Goal: Information Seeking & Learning: Understand process/instructions

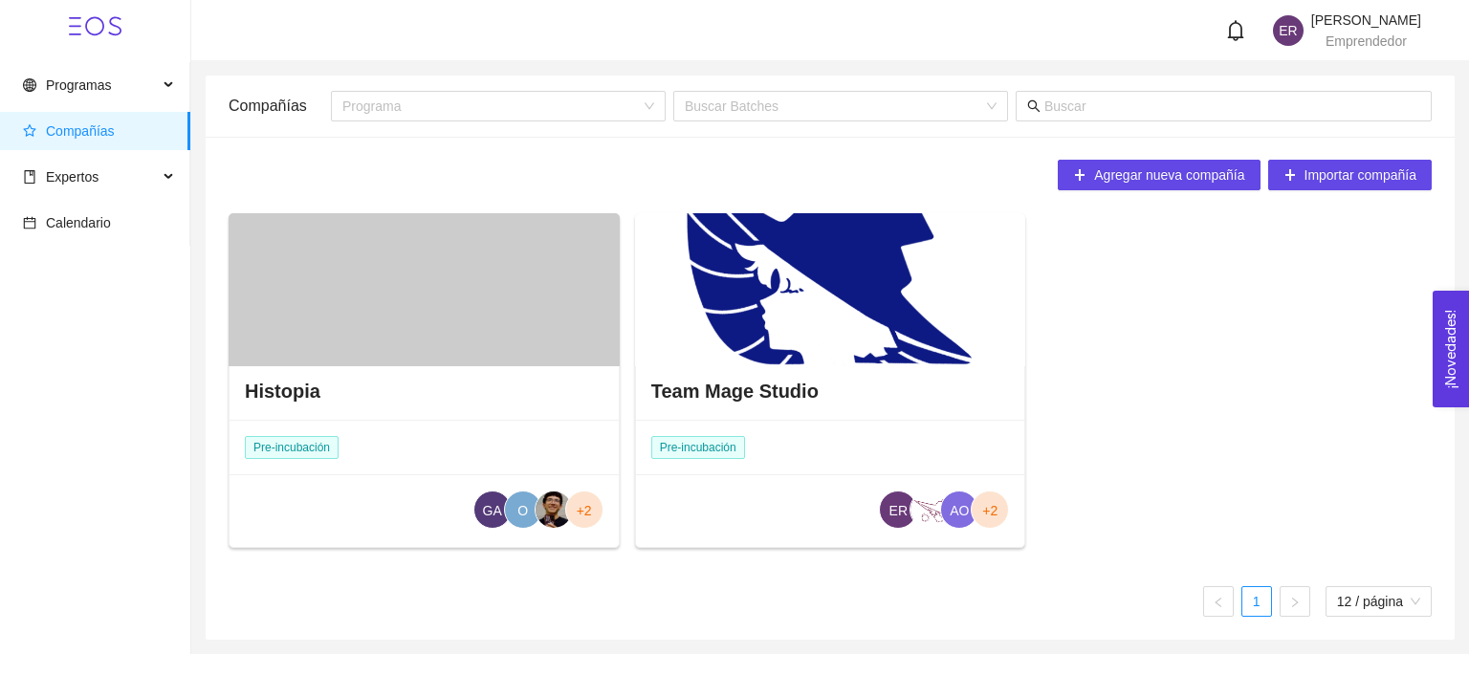
click at [812, 391] on div "Team Mage Studio" at bounding box center [830, 391] width 389 height 57
click at [839, 379] on div "Team Mage Studio" at bounding box center [830, 391] width 389 height 57
click at [825, 348] on div at bounding box center [830, 289] width 391 height 153
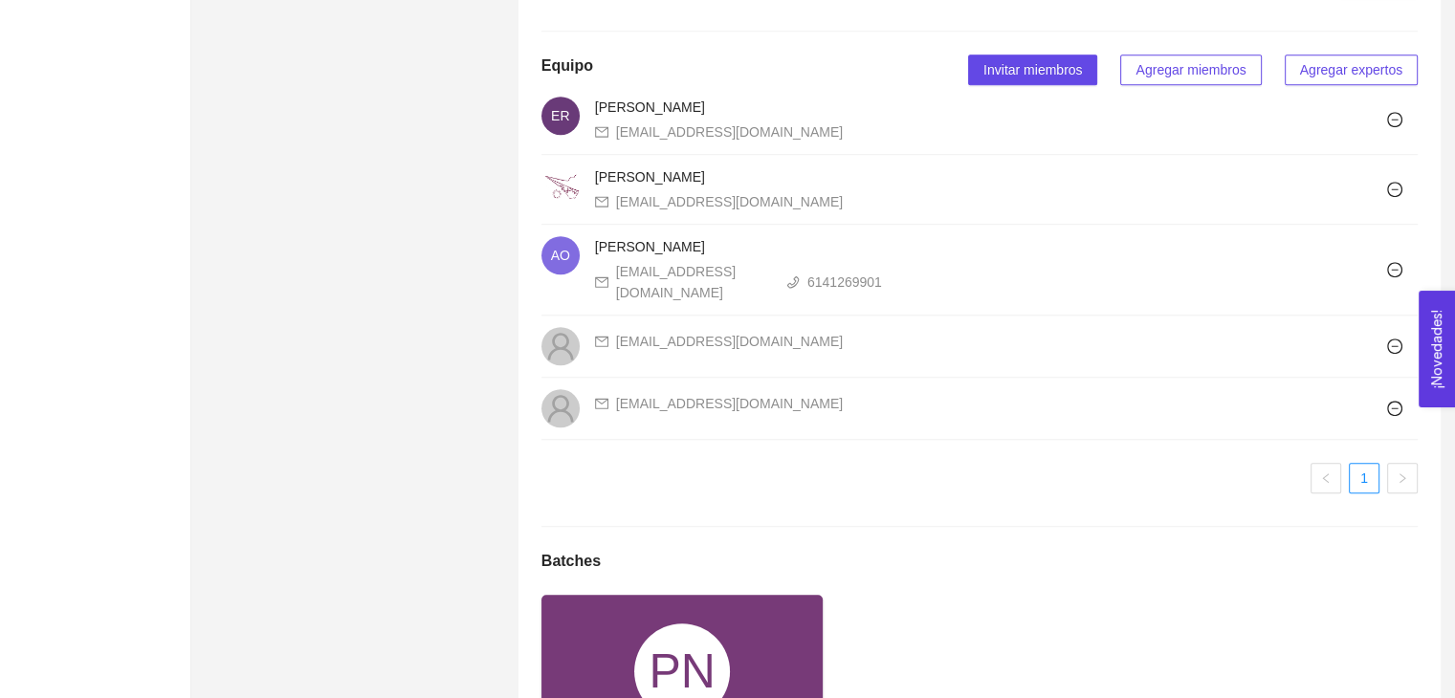
scroll to position [1722, 0]
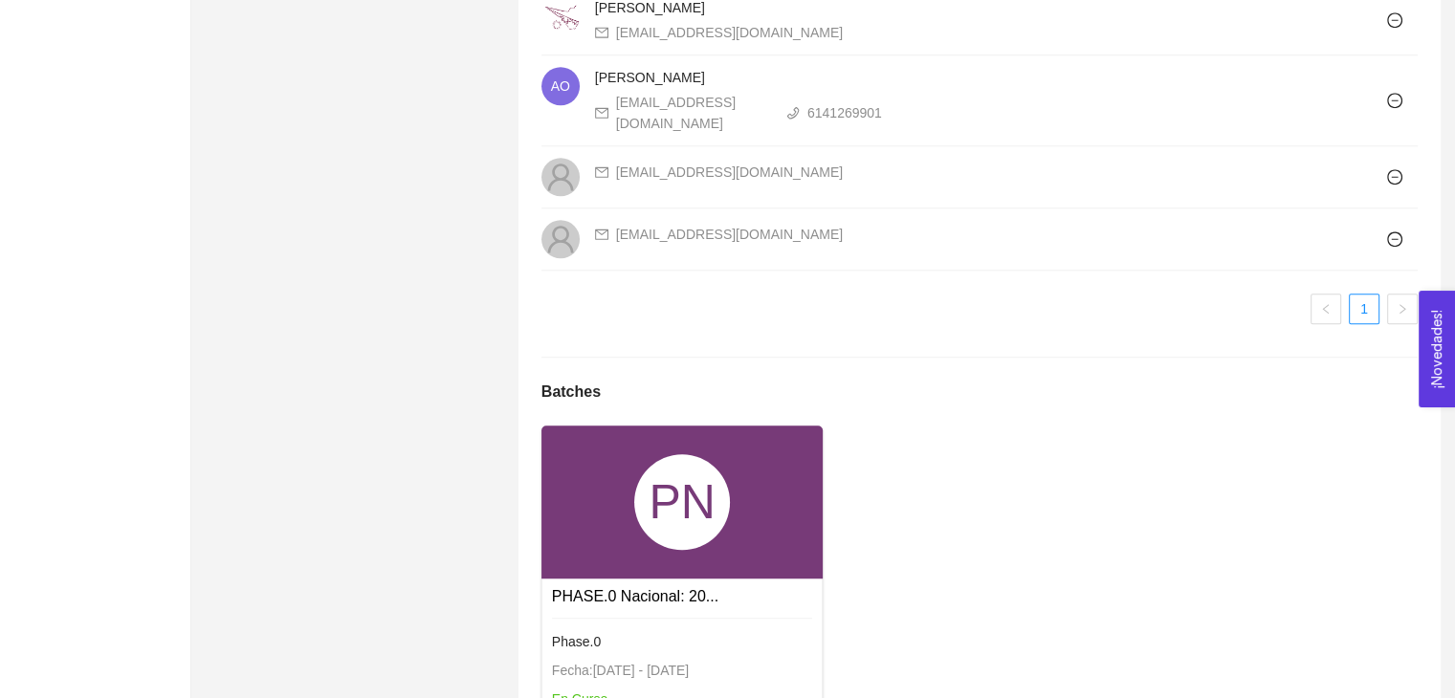
click at [730, 494] on div "PN" at bounding box center [682, 502] width 282 height 153
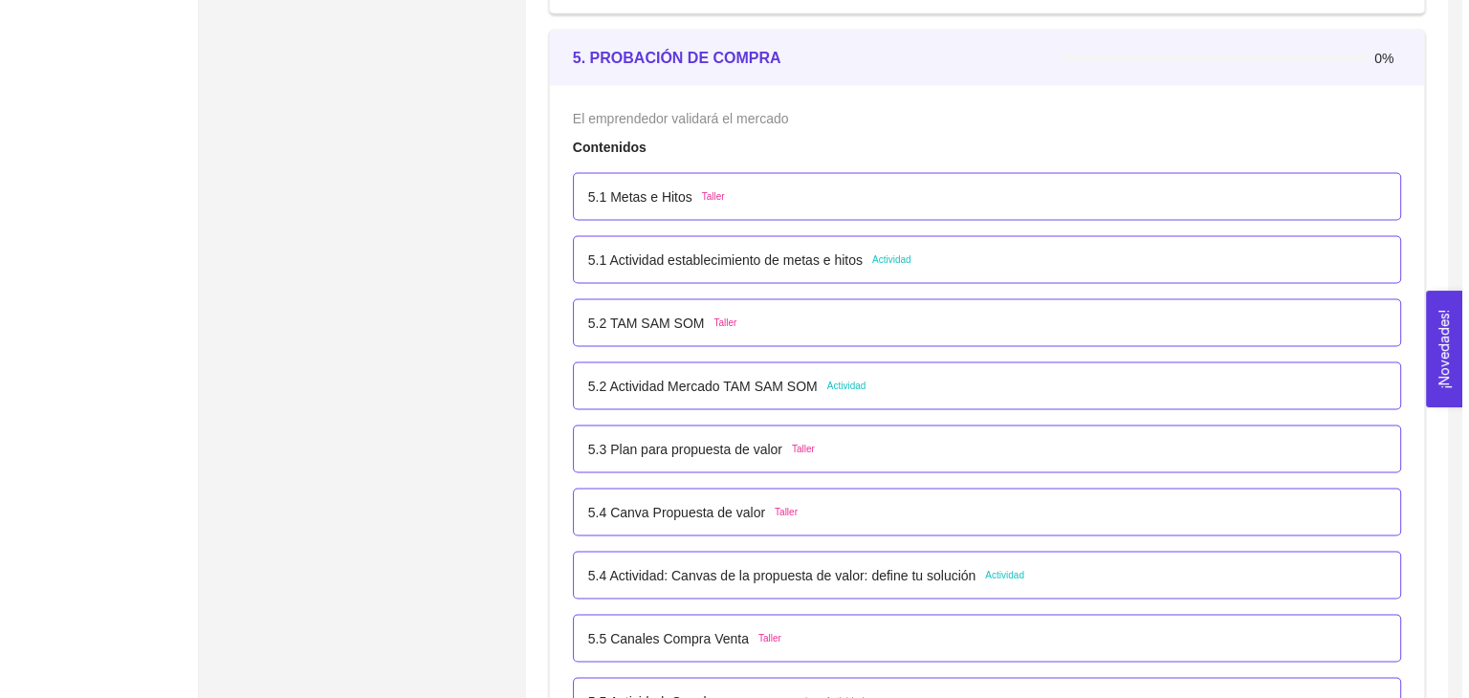
scroll to position [3731, 0]
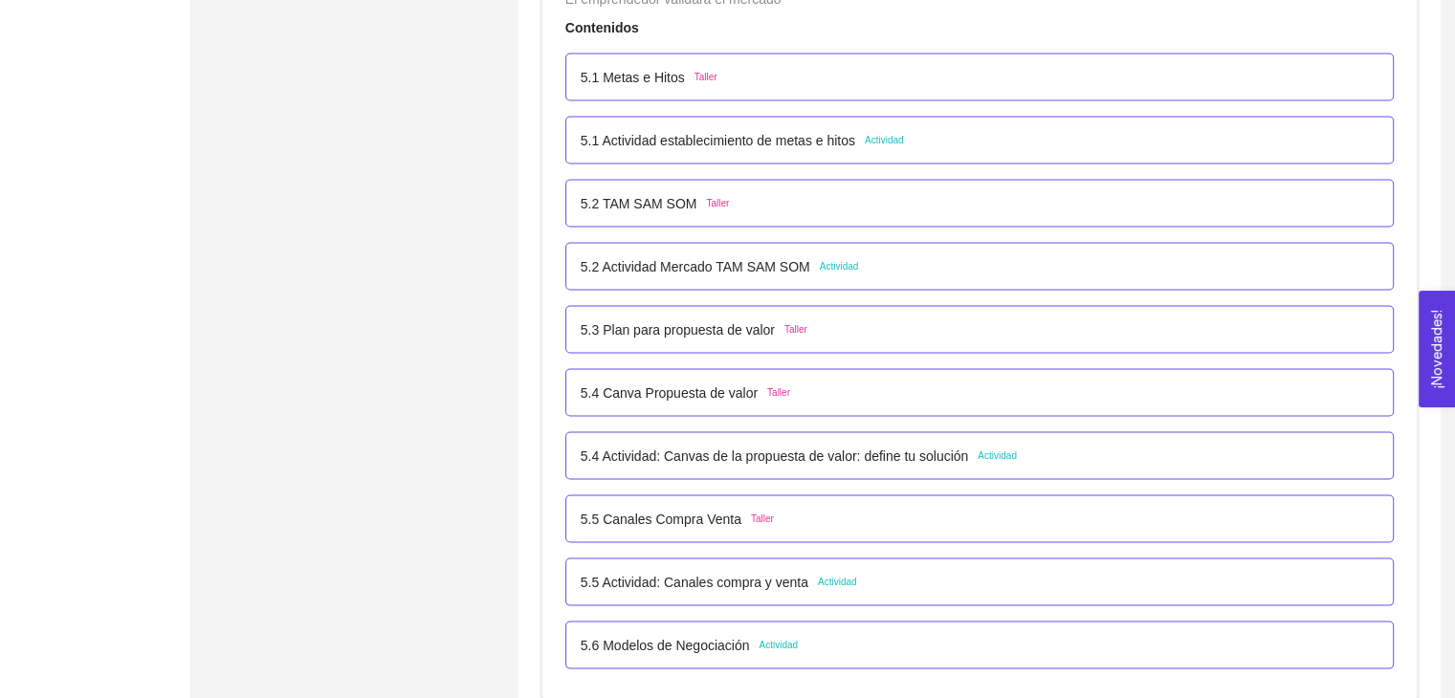
click at [872, 586] on div "5.5 Actividad: Canales compra y venta Actividad" at bounding box center [980, 582] width 798 height 21
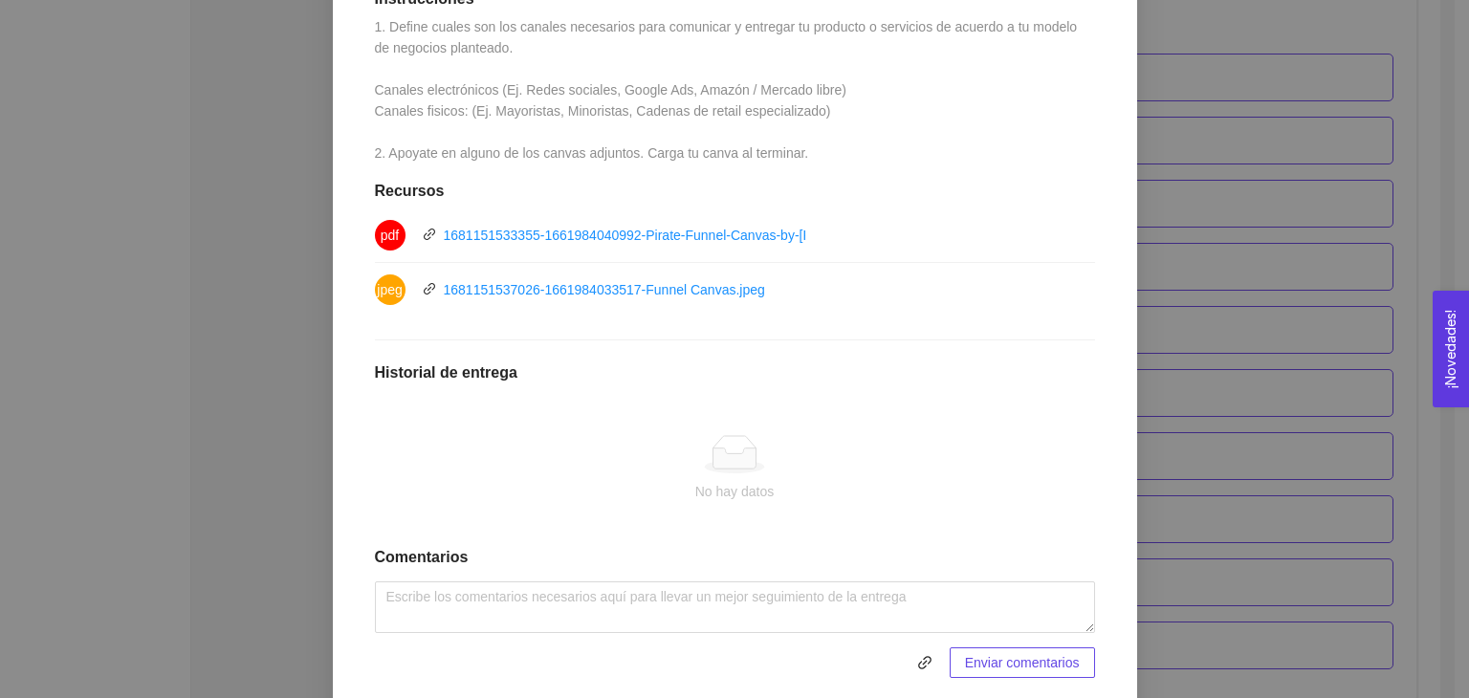
scroll to position [309, 0]
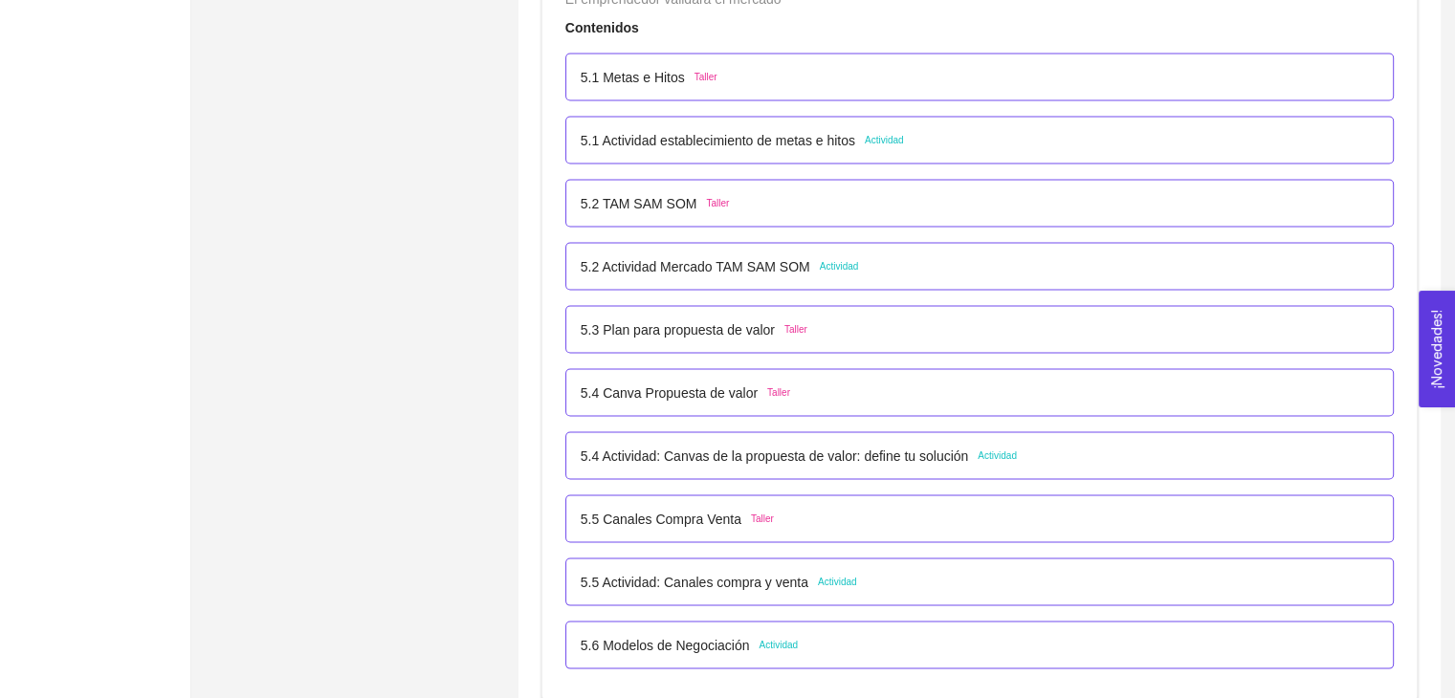
click at [1146, 447] on div "5.4 Actividad: Canvas de la propuesta de valor: define tu solución Actividad" at bounding box center [980, 456] width 798 height 21
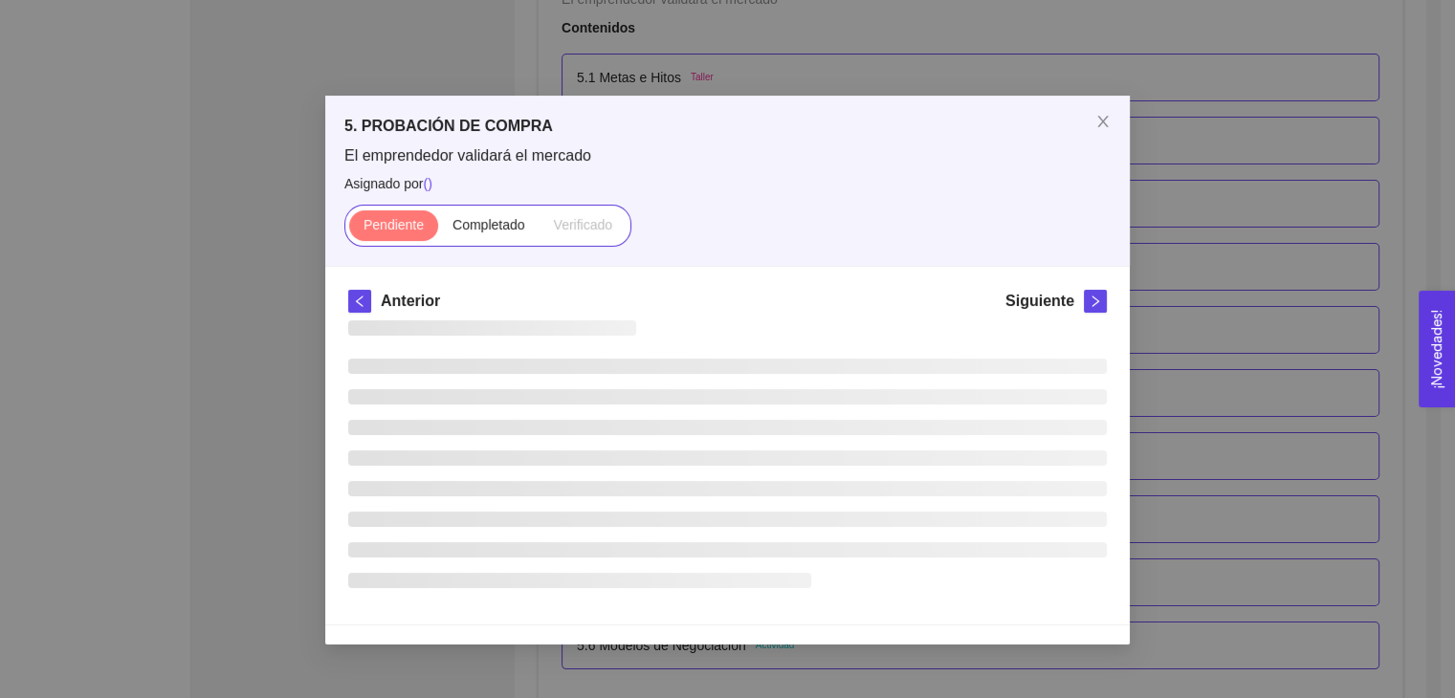
scroll to position [0, 0]
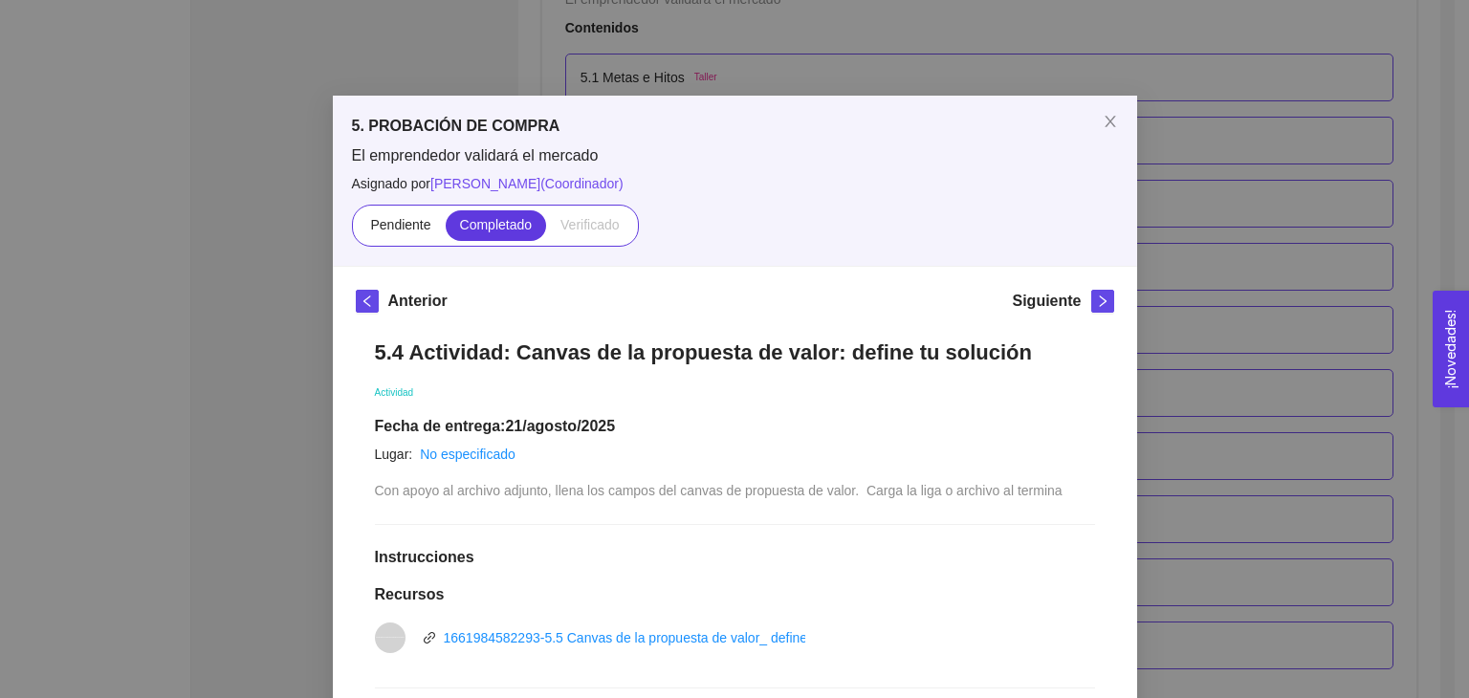
click at [1246, 395] on div "5. PROBACIÓN DE COMPRA El emprendedor validará el mercado Asignado por [PERSON_…" at bounding box center [734, 349] width 1469 height 698
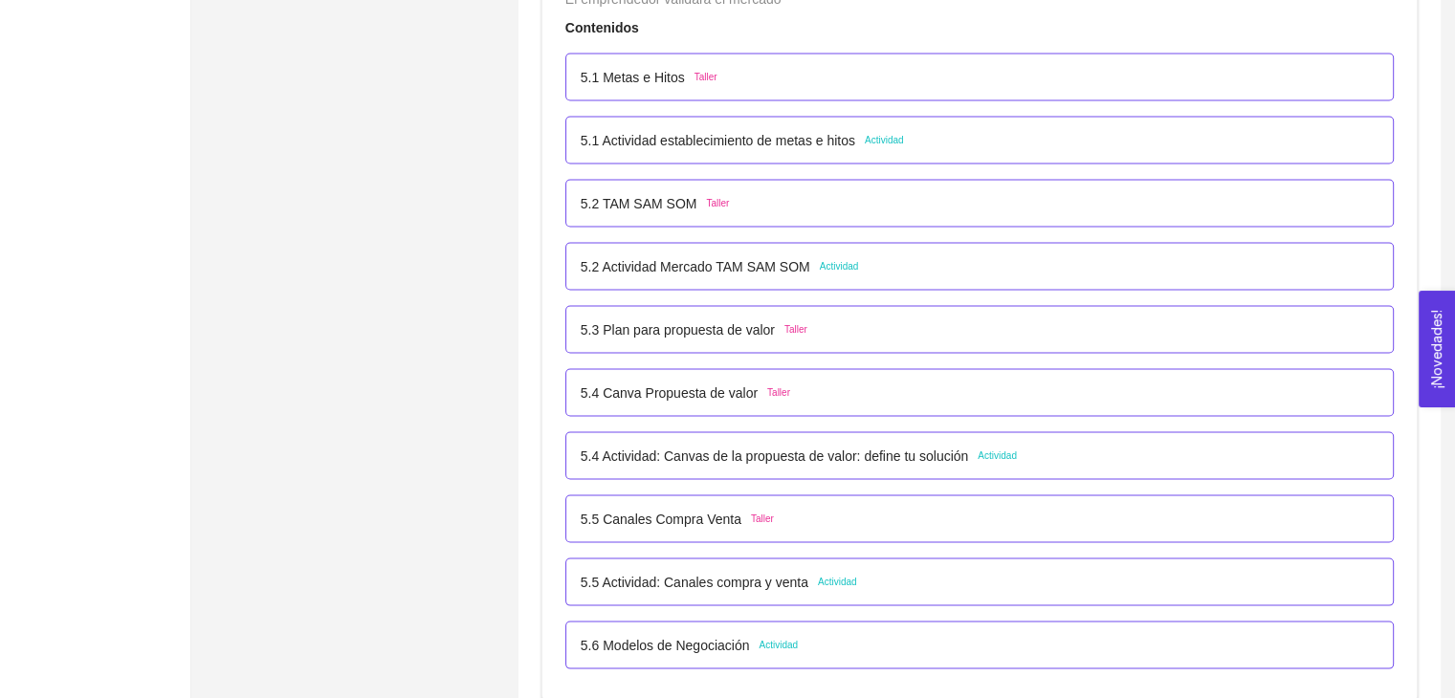
click at [936, 264] on div "5.2 Actividad [PERSON_NAME] SOM Actividad" at bounding box center [980, 266] width 798 height 21
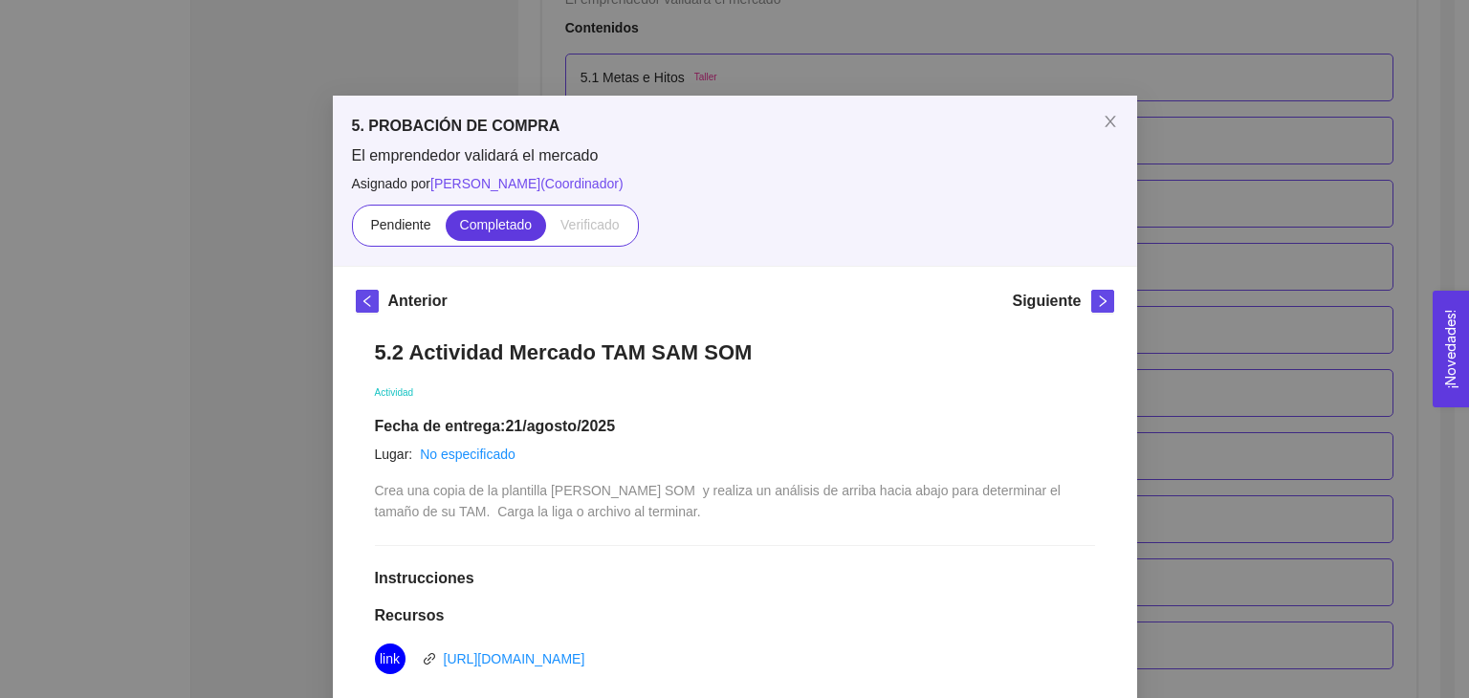
click at [1311, 404] on div "5. PROBACIÓN DE COMPRA El emprendedor validará el mercado Asignado por [PERSON_…" at bounding box center [734, 349] width 1469 height 698
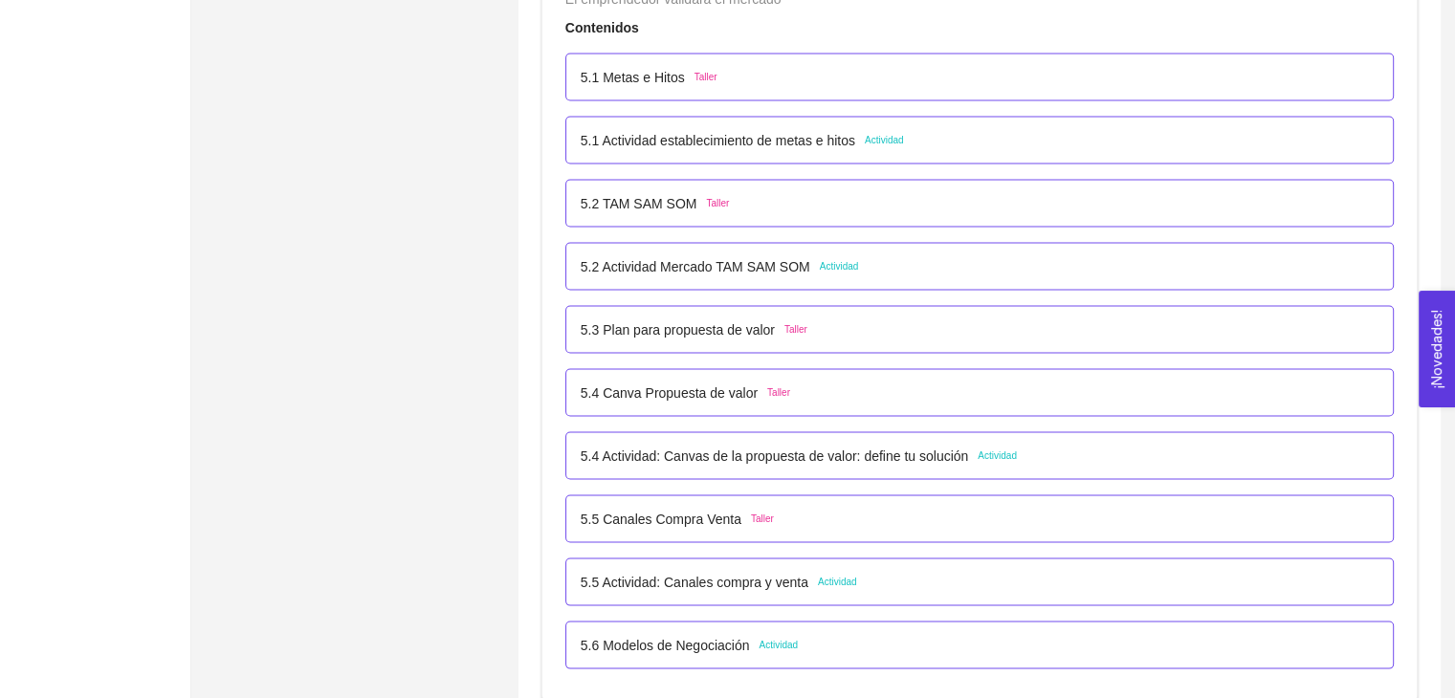
click at [920, 130] on div "5.1 Actividad establecimiento de metas e hitos Actividad" at bounding box center [980, 140] width 798 height 21
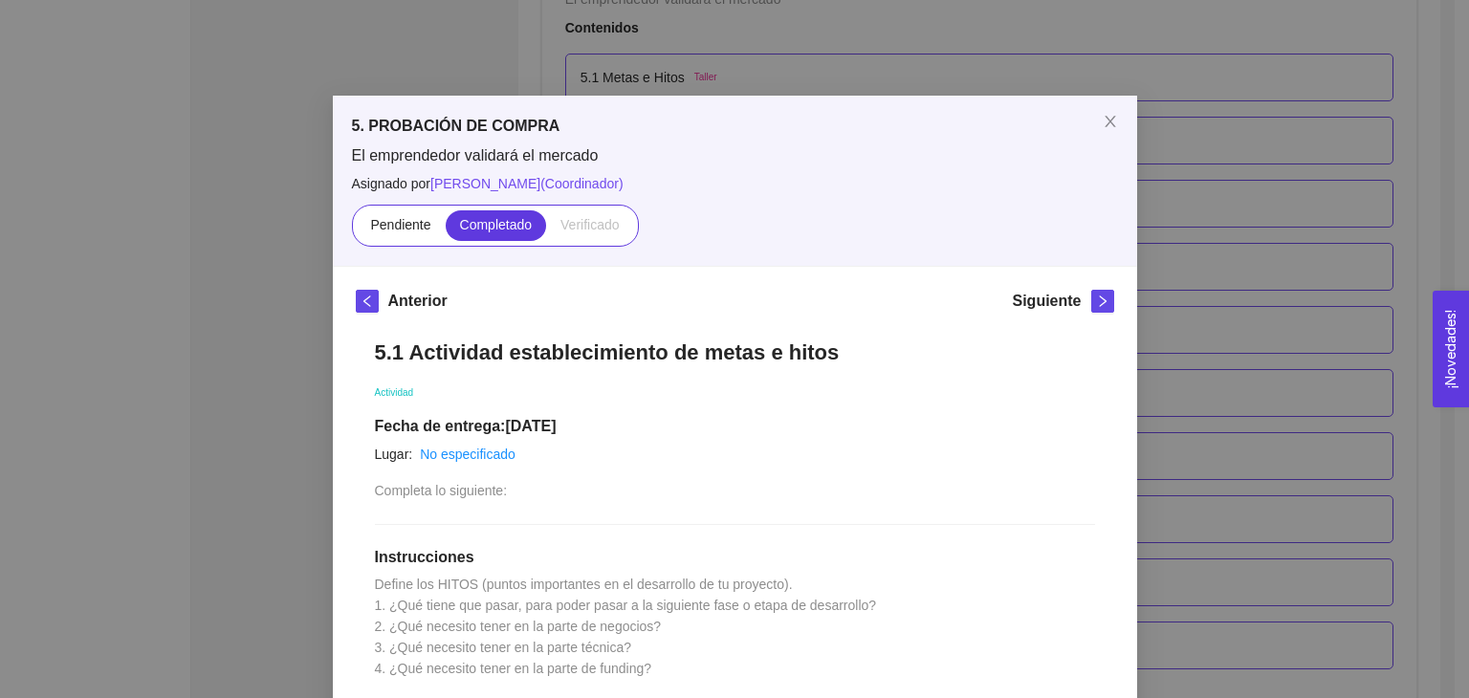
click at [1187, 460] on div "5. PROBACIÓN DE COMPRA El emprendedor validará el mercado Asignado por [PERSON_…" at bounding box center [734, 349] width 1469 height 698
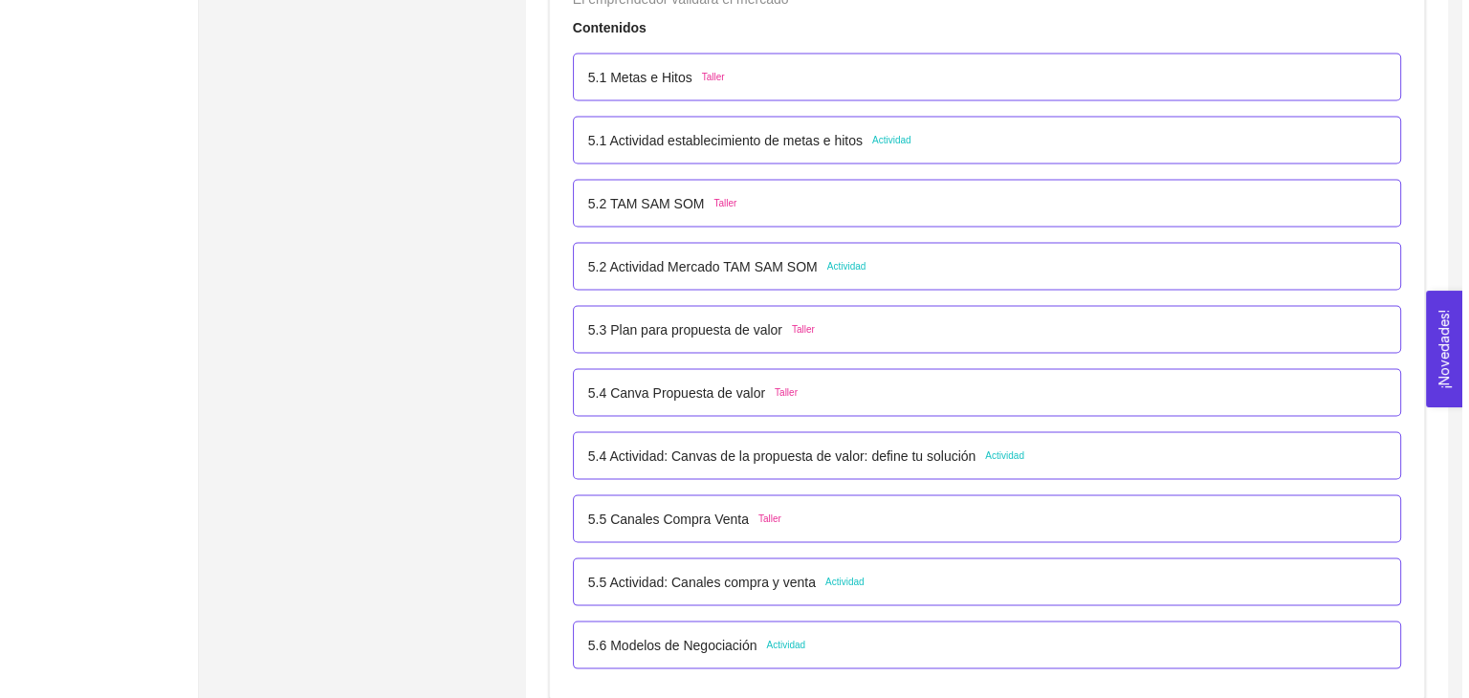
scroll to position [4018, 0]
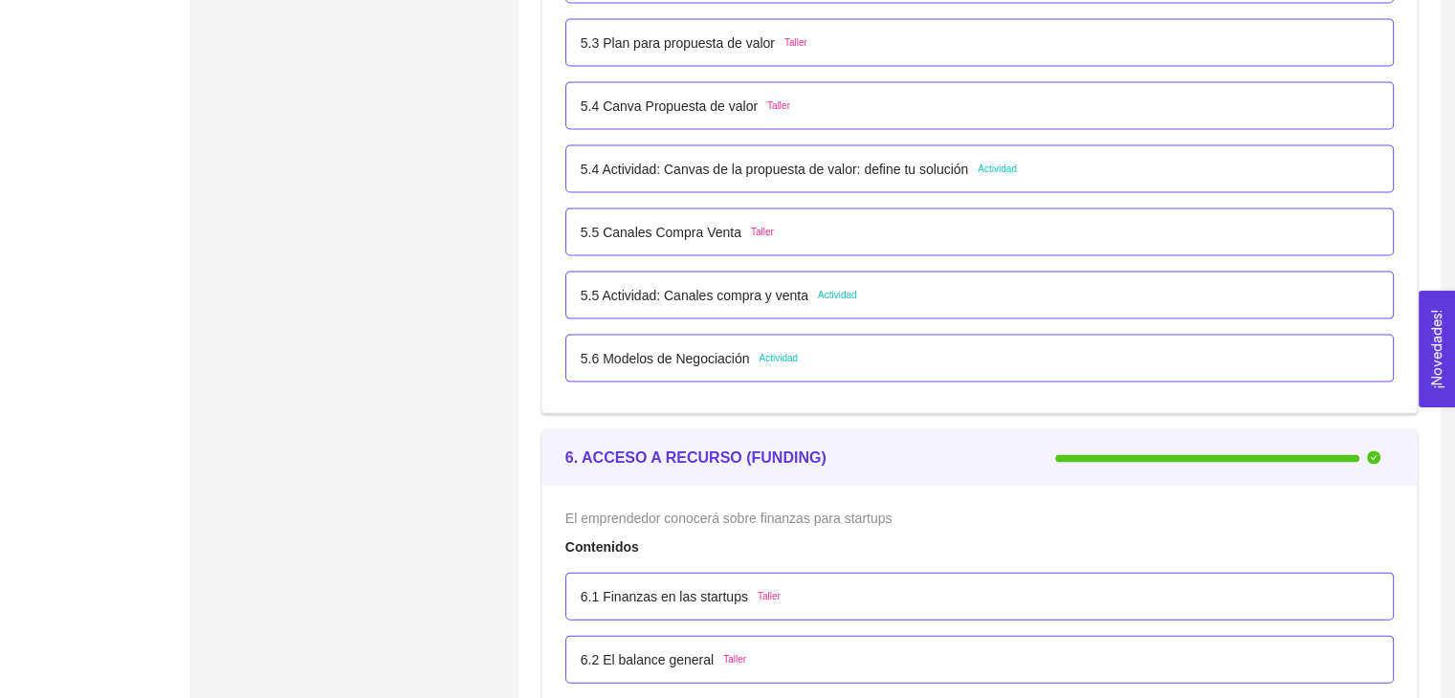
click at [877, 364] on div "5.6 Modelos de Negociación Actividad" at bounding box center [980, 358] width 798 height 21
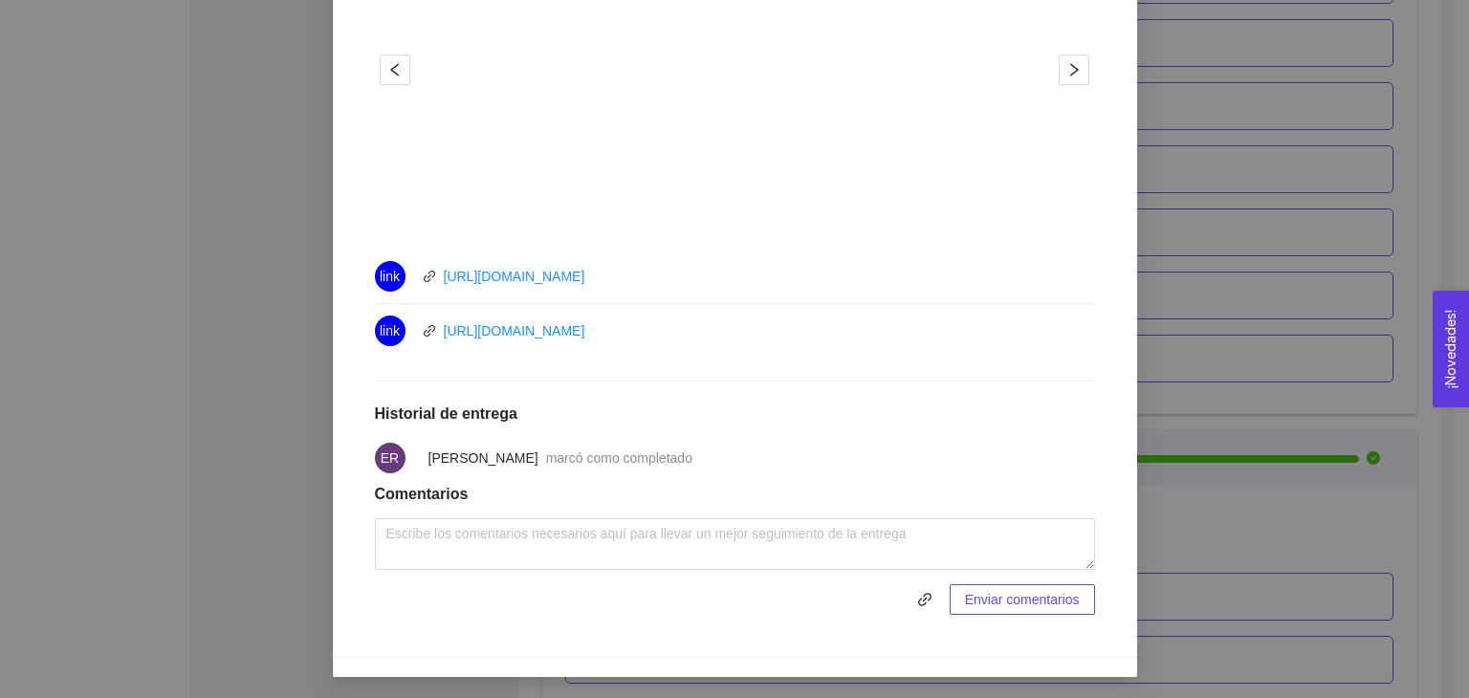
click at [1209, 414] on div "5. PROBACIÓN DE COMPRA El emprendedor validará el mercado Asignado por [PERSON_…" at bounding box center [734, 349] width 1469 height 698
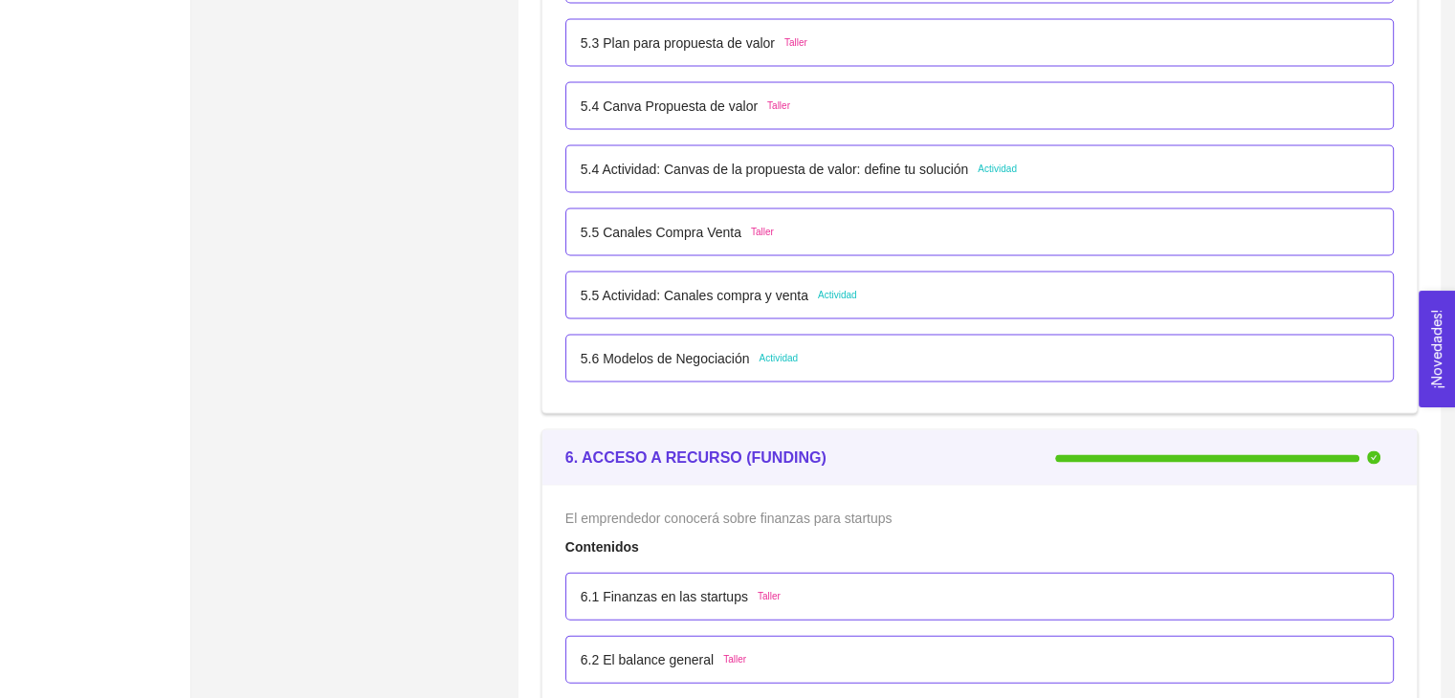
click at [917, 302] on div "5.5 Actividad: Canales compra y venta Actividad" at bounding box center [980, 295] width 798 height 21
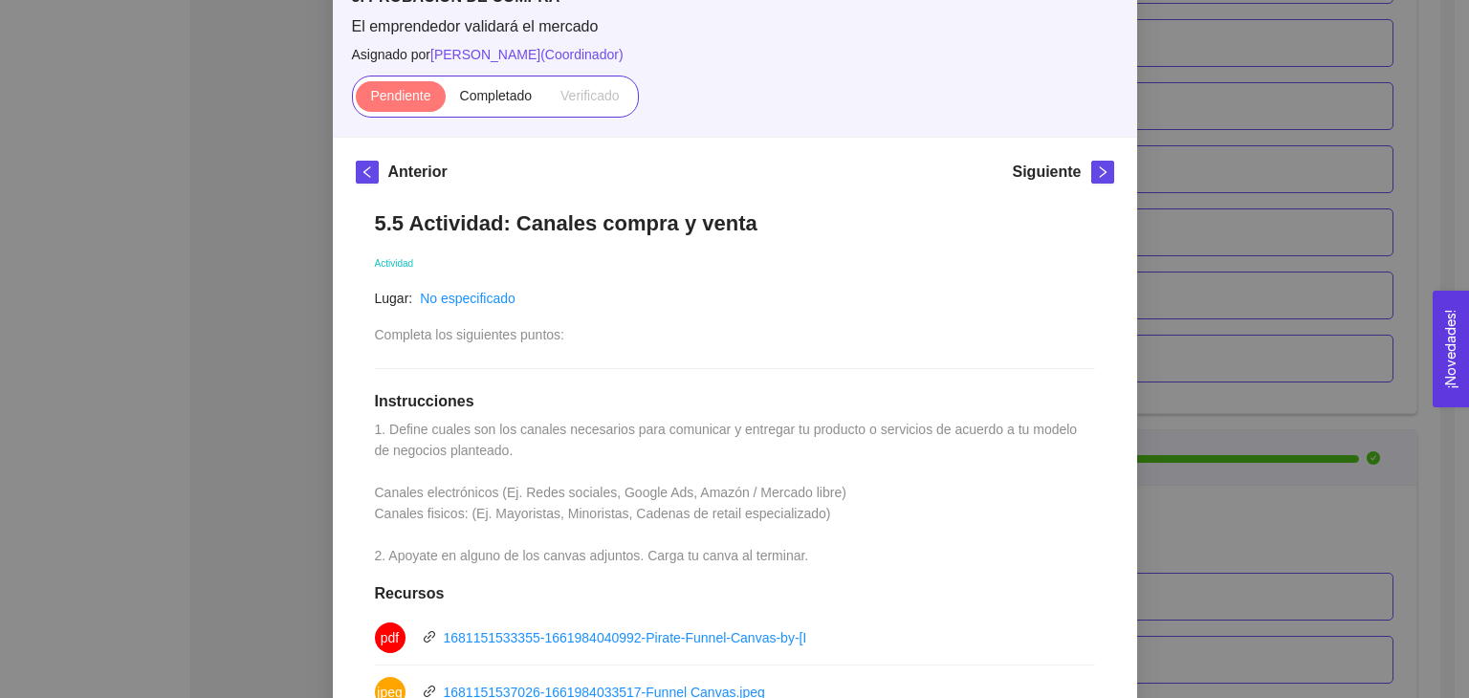
scroll to position [383, 0]
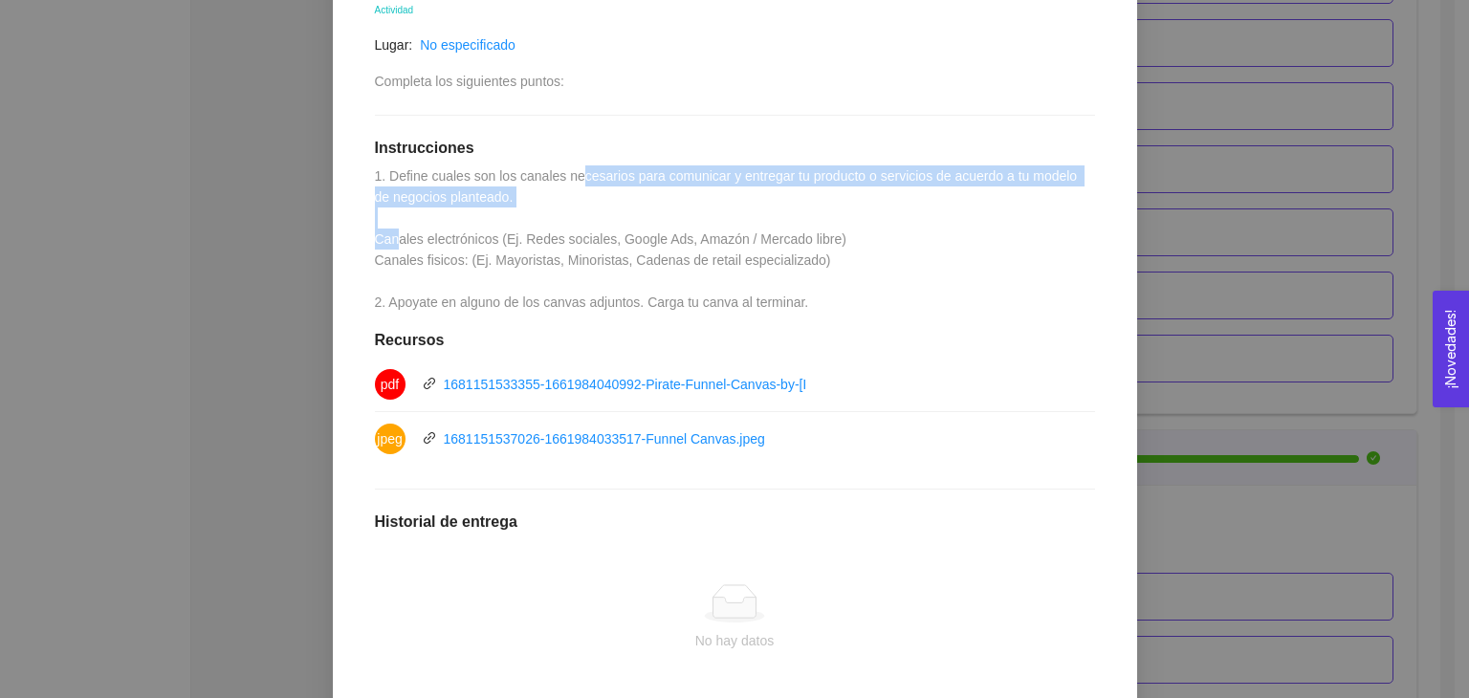
drag, startPoint x: 387, startPoint y: 246, endPoint x: 572, endPoint y: 177, distance: 197.1
click at [572, 177] on span "1. Define cuales son los canales necesarios para comunicar y entregar tu produc…" at bounding box center [728, 239] width 707 height 142
click at [503, 211] on div "5.5 Actividad: Canales compra y venta Actividad Lugar: No especificado Completa…" at bounding box center [735, 392] width 759 height 909
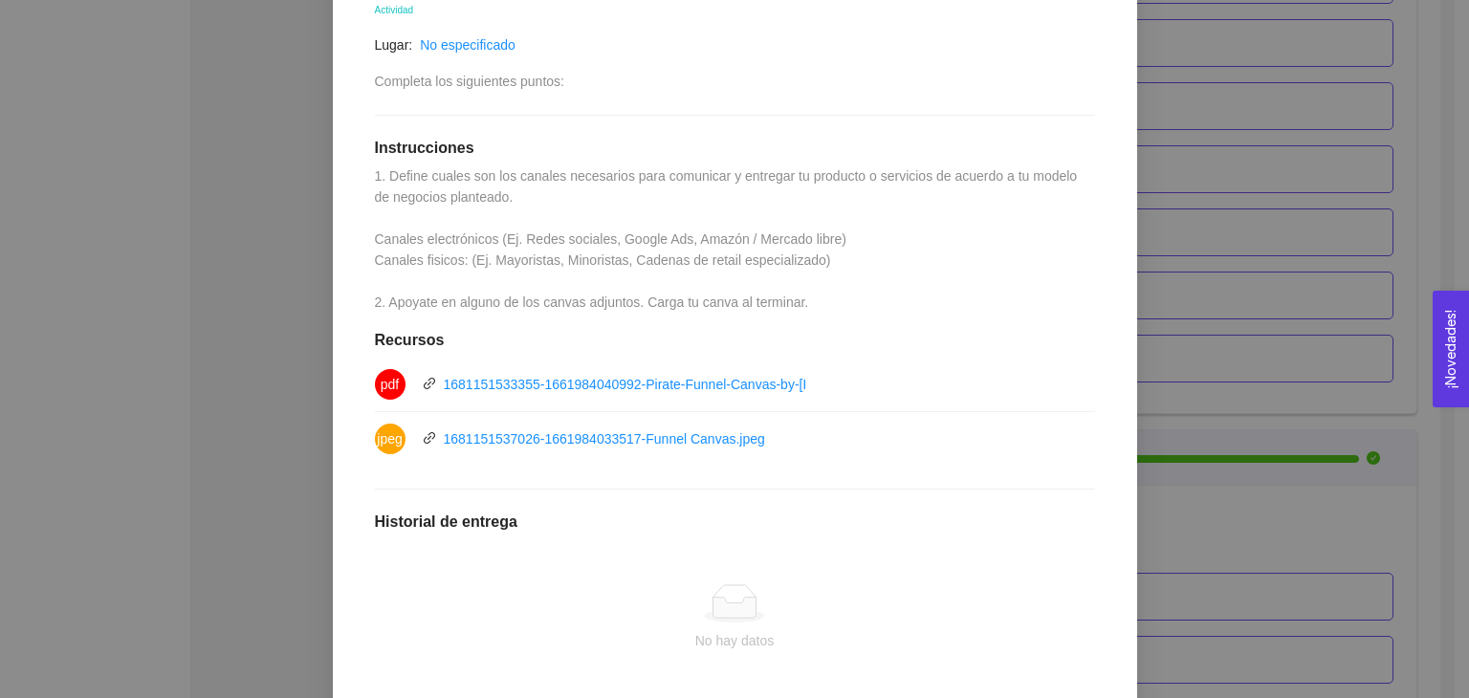
scroll to position [287, 0]
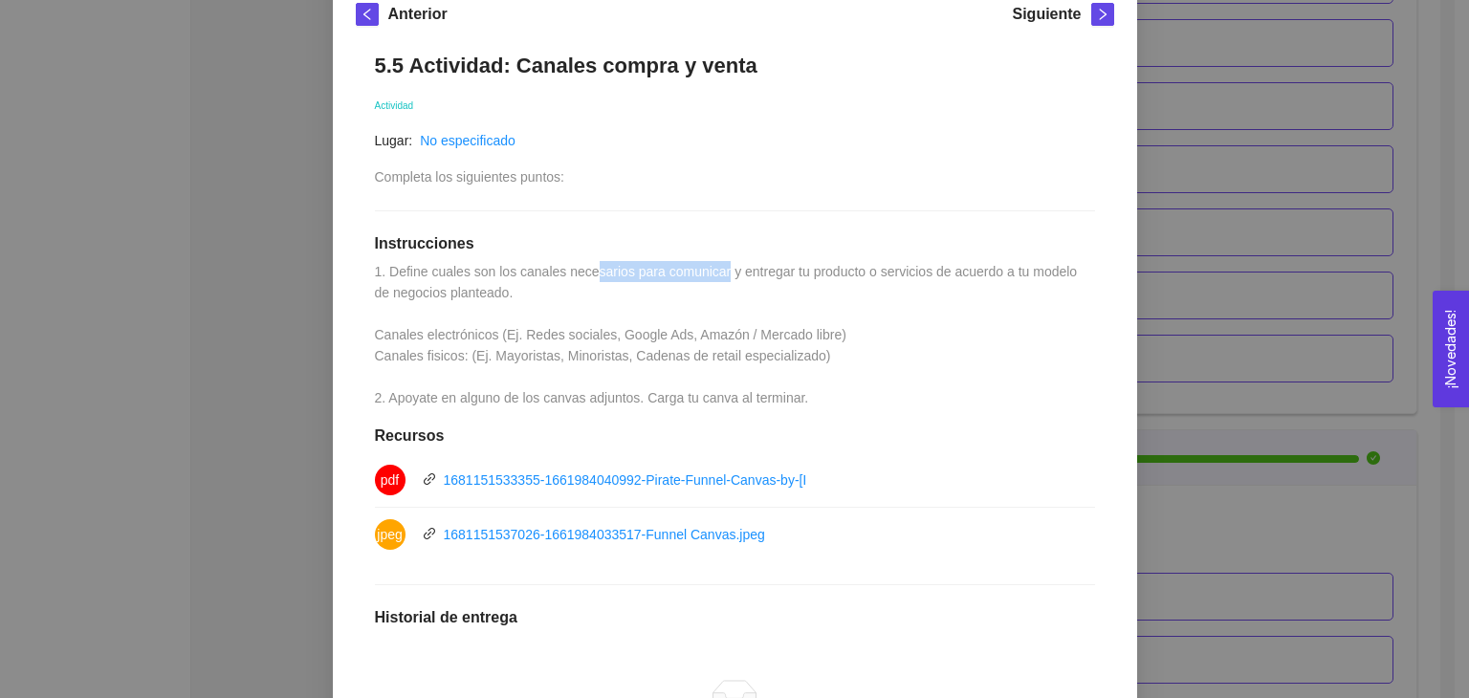
drag, startPoint x: 713, startPoint y: 261, endPoint x: 582, endPoint y: 269, distance: 131.3
click at [582, 269] on span "1. Define cuales son los canales necesarios para comunicar y entregar tu produc…" at bounding box center [728, 335] width 707 height 142
click at [364, 273] on div "5.5 Actividad: Canales compra y venta Actividad Lugar: No especificado Completa…" at bounding box center [735, 487] width 759 height 909
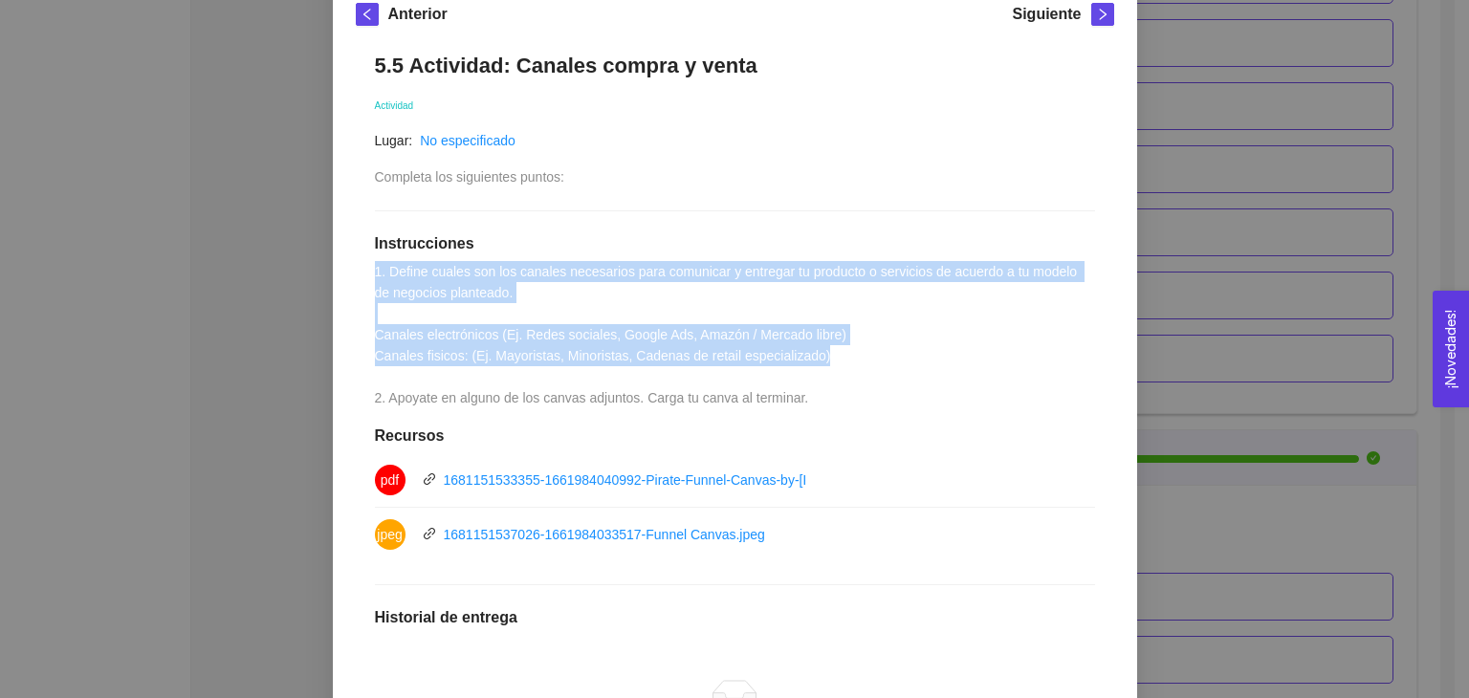
drag, startPoint x: 348, startPoint y: 260, endPoint x: 840, endPoint y: 352, distance: 500.2
click at [840, 352] on div "Anterior Siguiente 5.5 Actividad: Canales compra y venta Actividad Lugar: No es…" at bounding box center [735, 472] width 805 height 985
copy span "1. Define cuales son los canales necesarios para comunicar y entregar tu produc…"
